Goal: Information Seeking & Learning: Learn about a topic

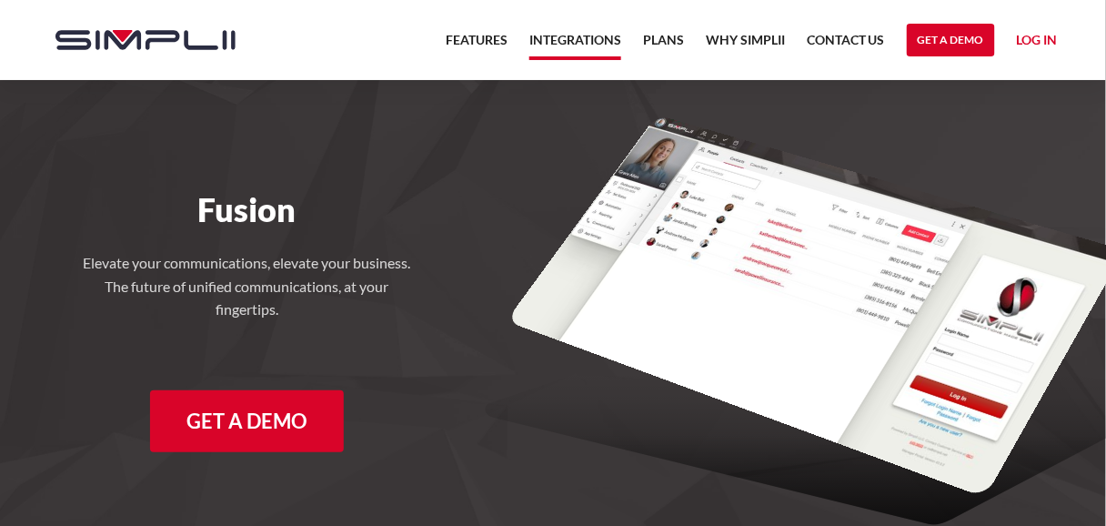
click at [543, 47] on link "Integrations" at bounding box center [576, 44] width 92 height 31
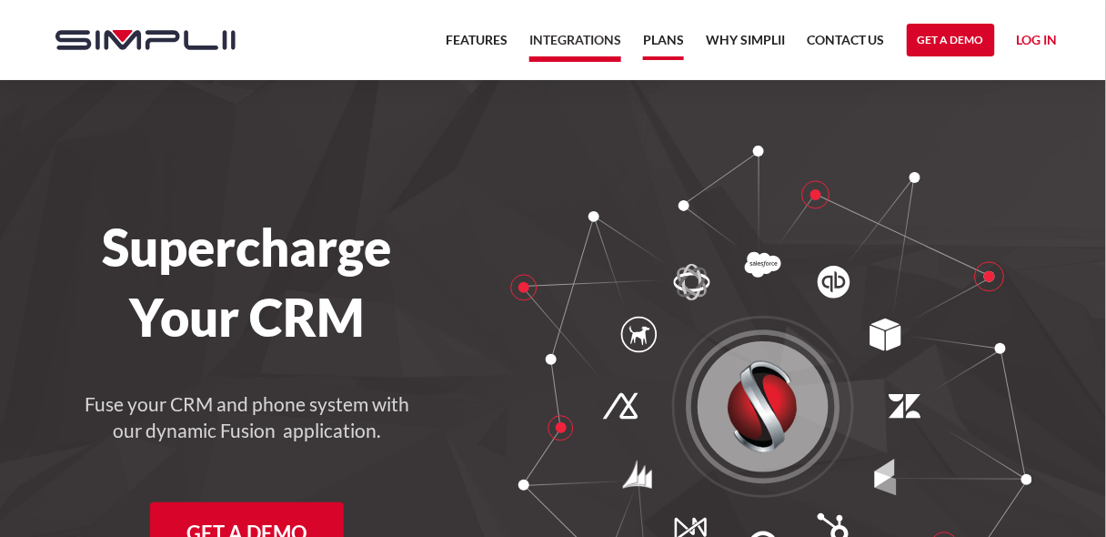
click at [670, 45] on link "Plans" at bounding box center [663, 44] width 41 height 31
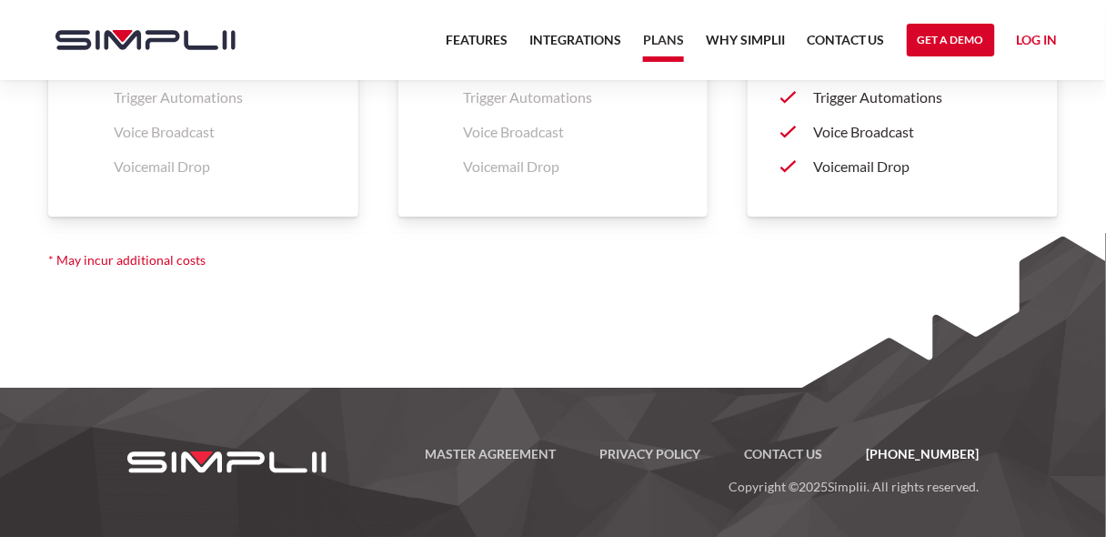
scroll to position [3640, 0]
